Goal: Find specific page/section: Find specific page/section

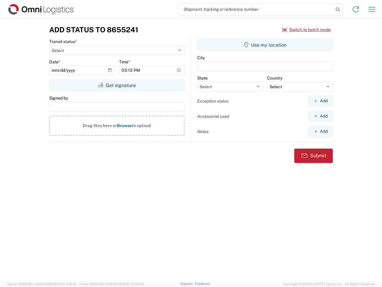
click at [257, 9] on input "search" at bounding box center [256, 9] width 155 height 11
click at [338, 10] on icon at bounding box center [338, 9] width 8 height 8
click at [356, 9] on icon at bounding box center [356, 9] width 10 height 10
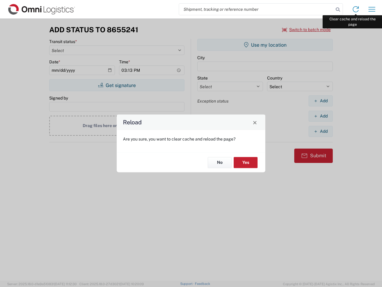
click at [372, 9] on div "Reload Are you sure, you want to clear cache and reload the page? No Yes" at bounding box center [191, 143] width 382 height 287
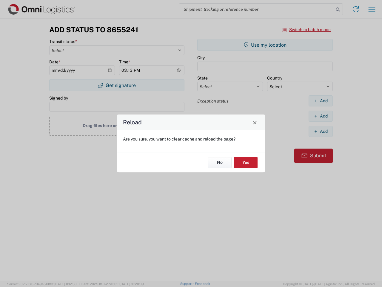
click at [307, 30] on div "Reload Are you sure, you want to clear cache and reload the page? No Yes" at bounding box center [191, 143] width 382 height 287
click at [117, 85] on div "Reload Are you sure, you want to clear cache and reload the page? No Yes" at bounding box center [191, 143] width 382 height 287
click at [265, 45] on div "Reload Are you sure, you want to clear cache and reload the page? No Yes" at bounding box center [191, 143] width 382 height 287
click at [321, 101] on div "Reload Are you sure, you want to clear cache and reload the page? No Yes" at bounding box center [191, 143] width 382 height 287
click at [321, 116] on div "Reload Are you sure, you want to clear cache and reload the page? No Yes" at bounding box center [191, 143] width 382 height 287
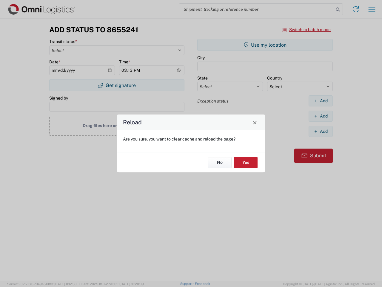
click at [321, 131] on div "Reload Are you sure, you want to clear cache and reload the page? No Yes" at bounding box center [191, 143] width 382 height 287
